Goal: Answer question/provide support

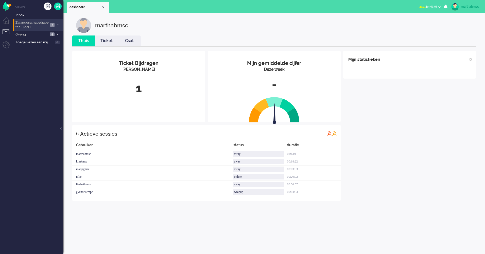
click at [35, 23] on span "Zwangerschapsdiabetes - MZH" at bounding box center [32, 24] width 34 height 9
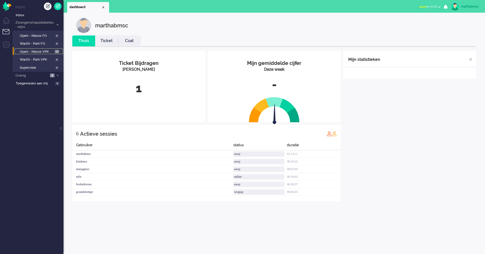
click at [47, 52] on span "Open - Nieuw VPK" at bounding box center [37, 51] width 34 height 5
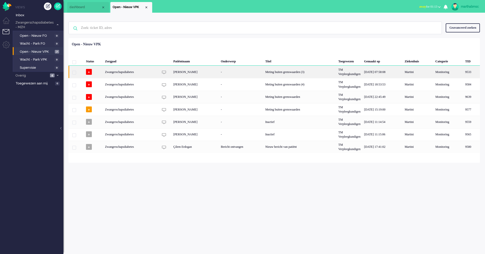
click at [116, 73] on div "Zwangerschapsdiabetes" at bounding box center [131, 72] width 56 height 12
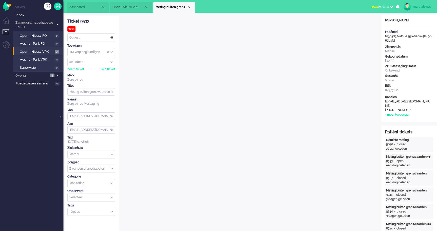
scroll to position [12, 0]
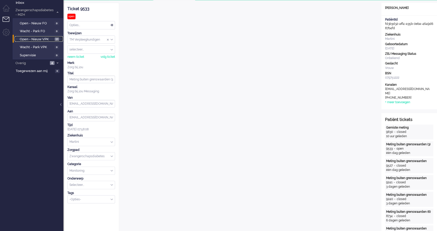
click at [39, 39] on span "Open - Nieuw VPK" at bounding box center [37, 39] width 34 height 5
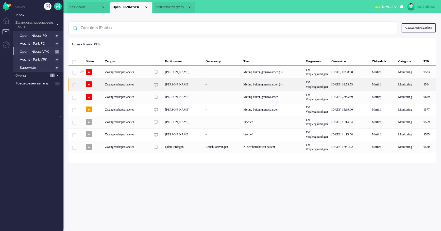
click at [112, 85] on div "Zwangerschapsdiabetes" at bounding box center [126, 84] width 47 height 12
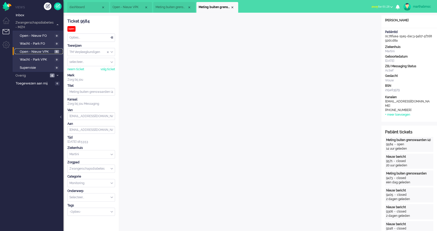
click at [38, 51] on span "Open - Nieuw VPK" at bounding box center [36, 51] width 33 height 5
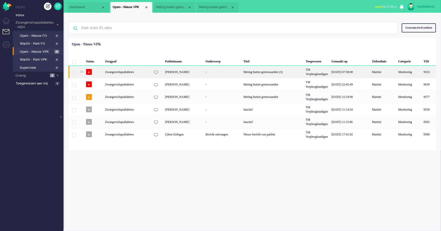
click at [119, 72] on div "Zwangerschapsdiabetes" at bounding box center [126, 72] width 47 height 12
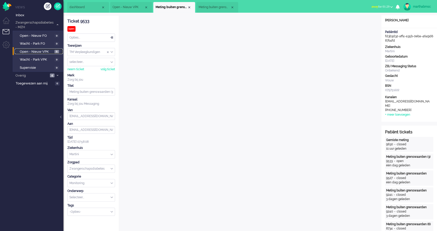
click at [43, 51] on span "Open - Nieuw VPK" at bounding box center [36, 51] width 33 height 5
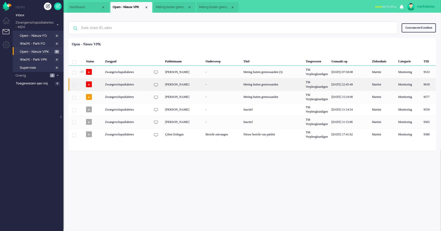
click at [121, 85] on div "Zwangerschapsdiabetes" at bounding box center [126, 84] width 47 height 12
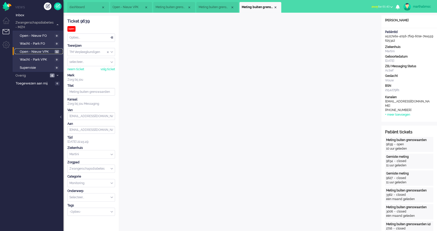
click at [27, 51] on span "Open - Nieuw VPK" at bounding box center [37, 51] width 34 height 5
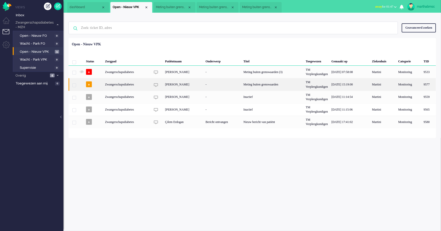
click at [120, 86] on div "Zwangerschapsdiabetes" at bounding box center [126, 84] width 47 height 12
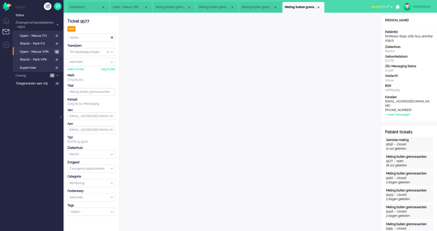
scroll to position [12, 0]
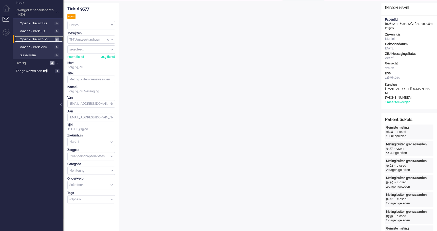
click at [35, 38] on span "Open - Nieuw VPK" at bounding box center [37, 39] width 34 height 5
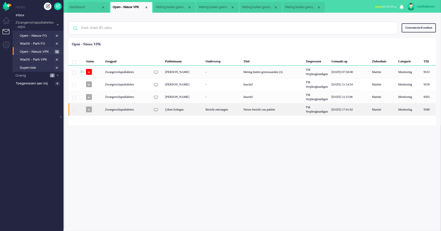
click at [123, 110] on div "Zwangerschapsdiabetes" at bounding box center [126, 109] width 47 height 12
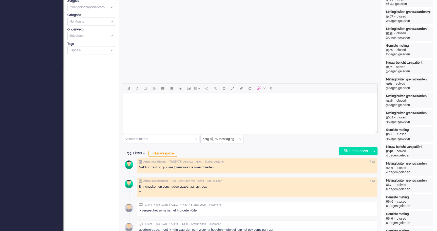
scroll to position [207, 0]
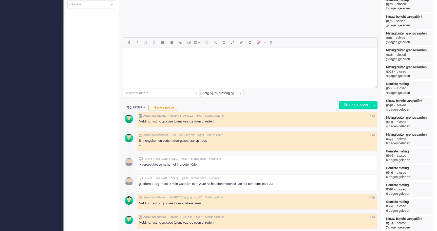
click at [176, 56] on body "Rich Text Area. Press ALT-0 for help." at bounding box center [250, 53] width 250 height 9
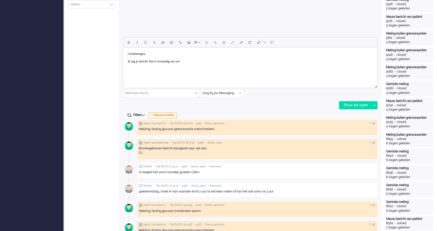
click at [197, 62] on body "Goedemorgen, Ik zag je bericht! Het is verstandig om wel" at bounding box center [250, 57] width 250 height 16
click at [194, 61] on body "Goedemorgen, Ik zag je bericht! Het is verstandig om welTwee uur na de maaltijd…" at bounding box center [250, 59] width 250 height 20
click at [193, 61] on body "Goedemorgen, Ik zag je bericht! Het is verstandig om welTwee uur na de maaltijd…" at bounding box center [250, 59] width 250 height 20
click at [237, 61] on body "Goedemorgen, Het belang van 2 uur na de maaltijd prikken Twee uur na de maaltij…" at bounding box center [250, 59] width 250 height 20
click at [306, 62] on body "Goedemorgen, Het belang van 2 uur na de maaltijd prikken is dat de bloedsuikers…" at bounding box center [250, 59] width 250 height 20
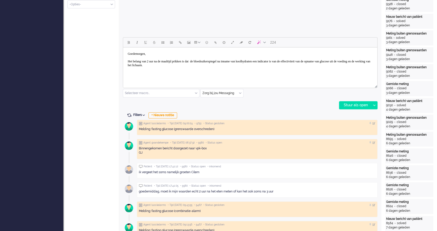
click at [218, 65] on body "Goedemorgen, Het belang van 2 uur na de maaltijd prikken is dat de bloedsuikers…" at bounding box center [250, 59] width 250 height 20
drag, startPoint x: 229, startPoint y: 77, endPoint x: 126, endPoint y: 77, distance: 102.4
click at [126, 77] on body "Goedemorgen, Het belang van 2 uur na de maaltijd prikken is dat de bloedsuikers…" at bounding box center [250, 65] width 250 height 32
click at [207, 61] on body "Goedemorgen, Het belang van 2 uur na de maaltijd prikken is dat de bloedsuikers…" at bounding box center [250, 65] width 250 height 32
click at [234, 70] on body "Goedemorgen, Het belang van 2 uur na de maaltijd prikken is dat de bloedsuikers…" at bounding box center [250, 65] width 250 height 32
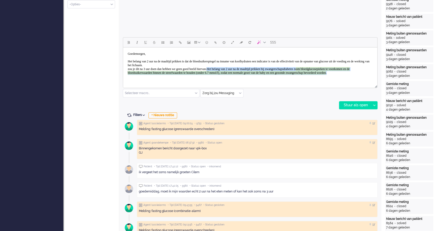
drag, startPoint x: 216, startPoint y: 76, endPoint x: 229, endPoint y: 69, distance: 14.5
click at [229, 69] on body "Goedemorgen, Het belang van 2 uur na de maaltijd prikken is dat de bloedsuikers…" at bounding box center [250, 66] width 250 height 35
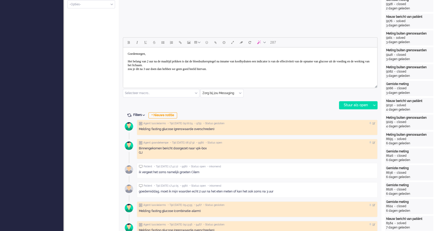
click at [240, 70] on body "Goedemorgen, Het belang van 2 uur na de maaltijd prikken is dat de bloedsuikers…" at bounding box center [250, 65] width 250 height 32
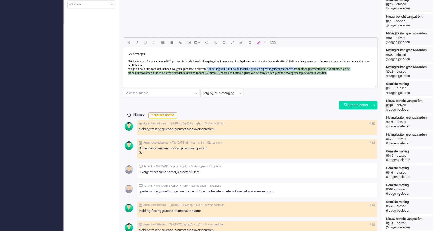
drag, startPoint x: 205, startPoint y: 76, endPoint x: 229, endPoint y: 68, distance: 25.8
click at [229, 68] on body "Goedemorgen, Het belang van 2 uur na de maaltijd prikken is dat de bloedsuikers…" at bounding box center [250, 66] width 250 height 35
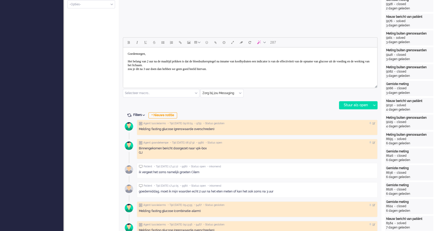
click at [233, 70] on body "Goedemorgen, Het belang van 2 uur na de maaltijd prikken is dat de bloedsuikers…" at bounding box center [250, 65] width 250 height 32
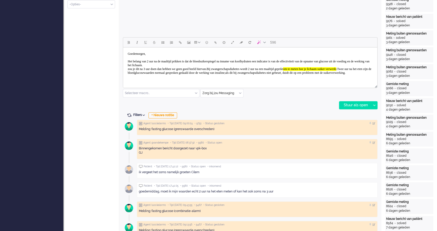
click at [229, 68] on span "Bij zwangerschapsdiabetes wordt 2 uur na een maaltijd geprikt om te meten hoe j…" at bounding box center [272, 69] width 131 height 4
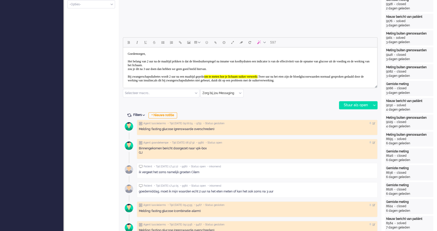
click at [229, 68] on body "Goedemorgen, Het belang van 2 uur na de maaltijd prikken is dat de bloedsuikers…" at bounding box center [250, 70] width 250 height 43
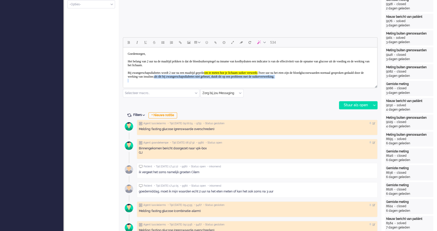
scroll to position [10, 0]
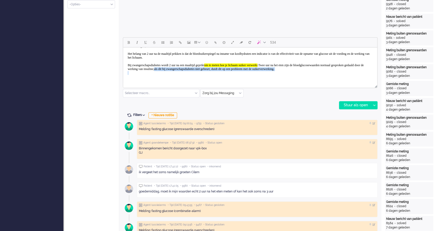
drag, startPoint x: 170, startPoint y: 81, endPoint x: 157, endPoint y: 77, distance: 13.9
click at [154, 78] on body "Goedemorgen, Het belang van 2 uur na de maaltijd prikken is dat de bloedsuikers…" at bounding box center [250, 61] width 250 height 39
click at [156, 77] on body "Goedemorgen, Het belang van 2 uur na de maaltijd prikken is dat de bloedsuikers…" at bounding box center [250, 61] width 250 height 39
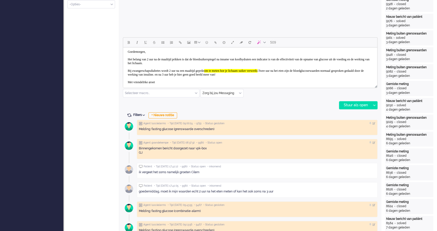
scroll to position [6, 0]
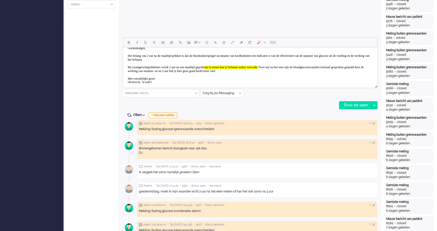
click at [162, 77] on body "Goedemorgen, Het belang van 2 uur na de maaltijd prikken is dat de bloedsuikers…" at bounding box center [250, 65] width 250 height 43
click at [373, 105] on icon at bounding box center [374, 105] width 3 height 2
click at [336, 72] on body "Goedemorgen, Het belang van 2 uur na de maaltijd prikken is dat de bloedsuikers…" at bounding box center [250, 65] width 250 height 43
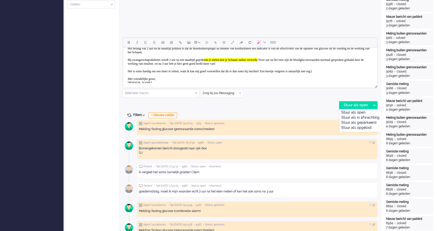
scroll to position [18, 0]
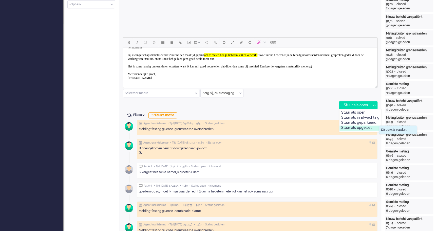
click at [366, 127] on div "Stuur als opgelost" at bounding box center [361, 127] width 42 height 5
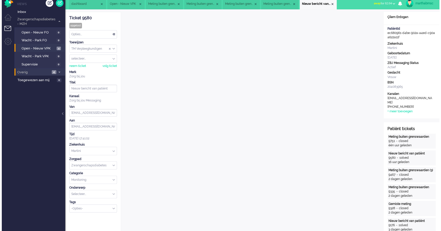
scroll to position [0, 0]
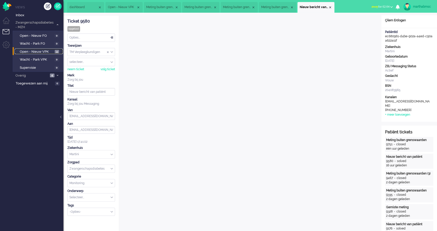
click at [38, 51] on span "Open - Nieuw VPK" at bounding box center [37, 51] width 34 height 5
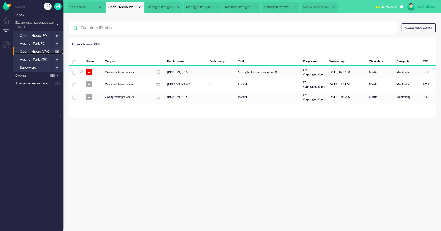
click at [41, 52] on span "Open - Nieuw VPK" at bounding box center [37, 51] width 34 height 5
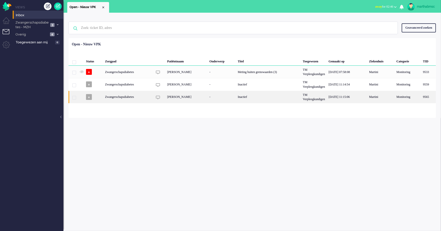
click at [124, 97] on div "Zwangerschapsdiabetes" at bounding box center [127, 97] width 49 height 12
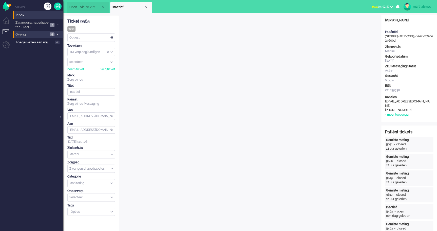
click at [45, 35] on span "Overig" at bounding box center [32, 34] width 34 height 5
click at [46, 42] on span "Zonder zorgpad" at bounding box center [37, 43] width 34 height 5
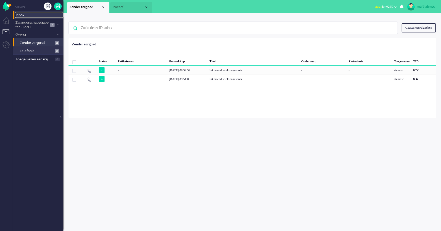
click at [19, 16] on span "Inbox" at bounding box center [40, 15] width 48 height 5
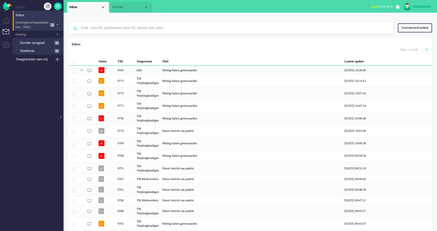
click at [25, 24] on span "Zwangerschapsdiabetes - MZH" at bounding box center [32, 24] width 34 height 9
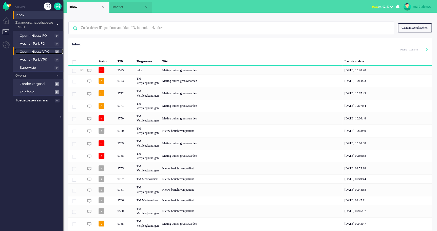
click at [31, 51] on span "Open - Nieuw VPK" at bounding box center [37, 51] width 34 height 5
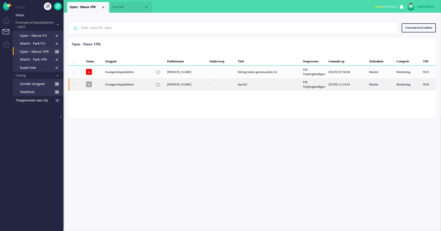
click at [114, 85] on div "Zwangerschapsdiabetes" at bounding box center [127, 84] width 49 height 12
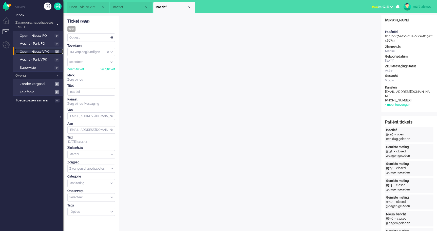
click at [35, 52] on span "Open - Nieuw VPK" at bounding box center [37, 51] width 34 height 5
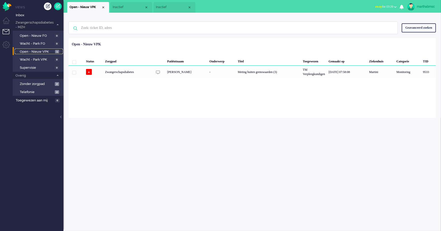
click at [37, 50] on span "Open - Nieuw VPK" at bounding box center [37, 51] width 34 height 5
click at [30, 92] on span "Telefonie" at bounding box center [37, 92] width 34 height 5
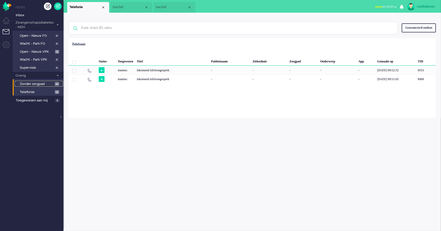
click at [28, 83] on span "Zonder zorgpad" at bounding box center [37, 84] width 34 height 5
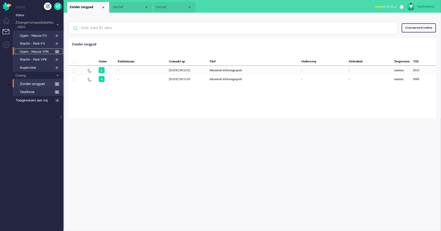
click at [29, 51] on span "Open - Nieuw VPK" at bounding box center [37, 51] width 34 height 5
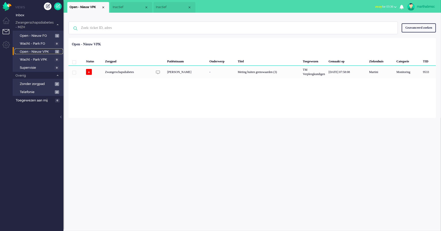
click at [31, 51] on span "Open - Nieuw VPK" at bounding box center [37, 51] width 34 height 5
click at [32, 35] on span "Open - Nieuw FO" at bounding box center [37, 35] width 34 height 5
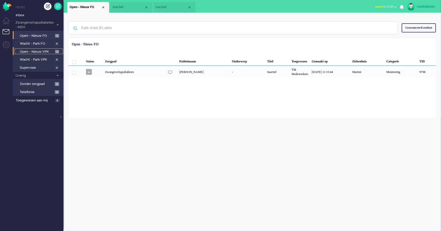
click at [30, 52] on span "Open - Nieuw VPK" at bounding box center [37, 51] width 34 height 5
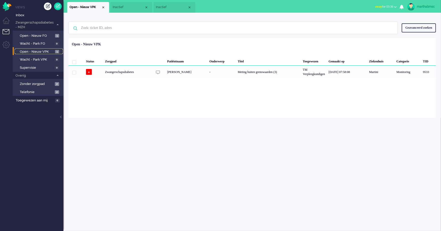
click at [39, 51] on span "Open - Nieuw VPK" at bounding box center [37, 51] width 34 height 5
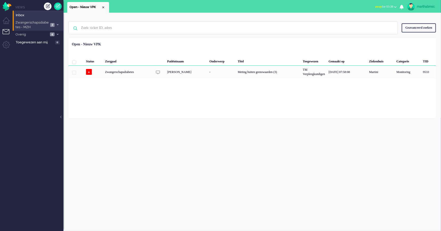
click at [24, 24] on span "Zwangerschapsdiabetes - MZH" at bounding box center [32, 24] width 34 height 9
